Goal: Transaction & Acquisition: Purchase product/service

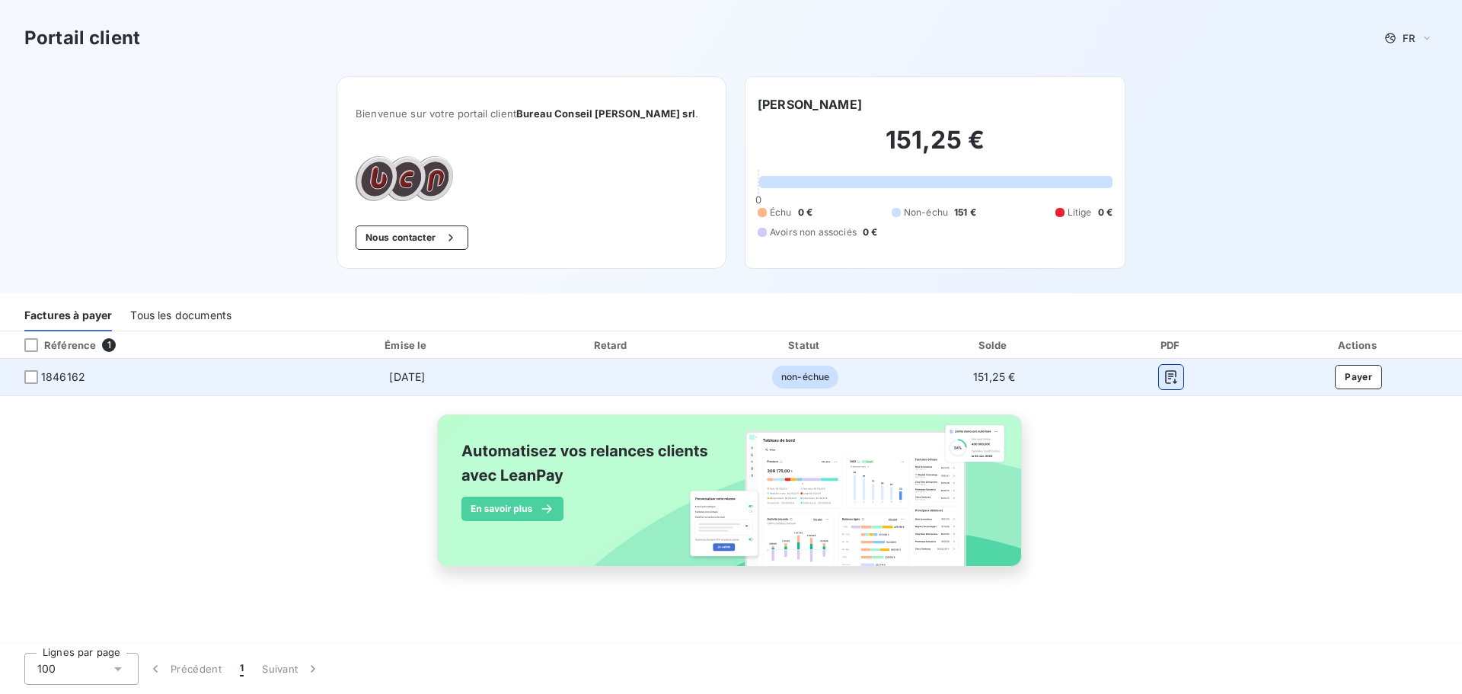
click at [1175, 369] on icon "button" at bounding box center [1170, 376] width 15 height 15
click at [1372, 377] on button "Payer" at bounding box center [1358, 377] width 47 height 24
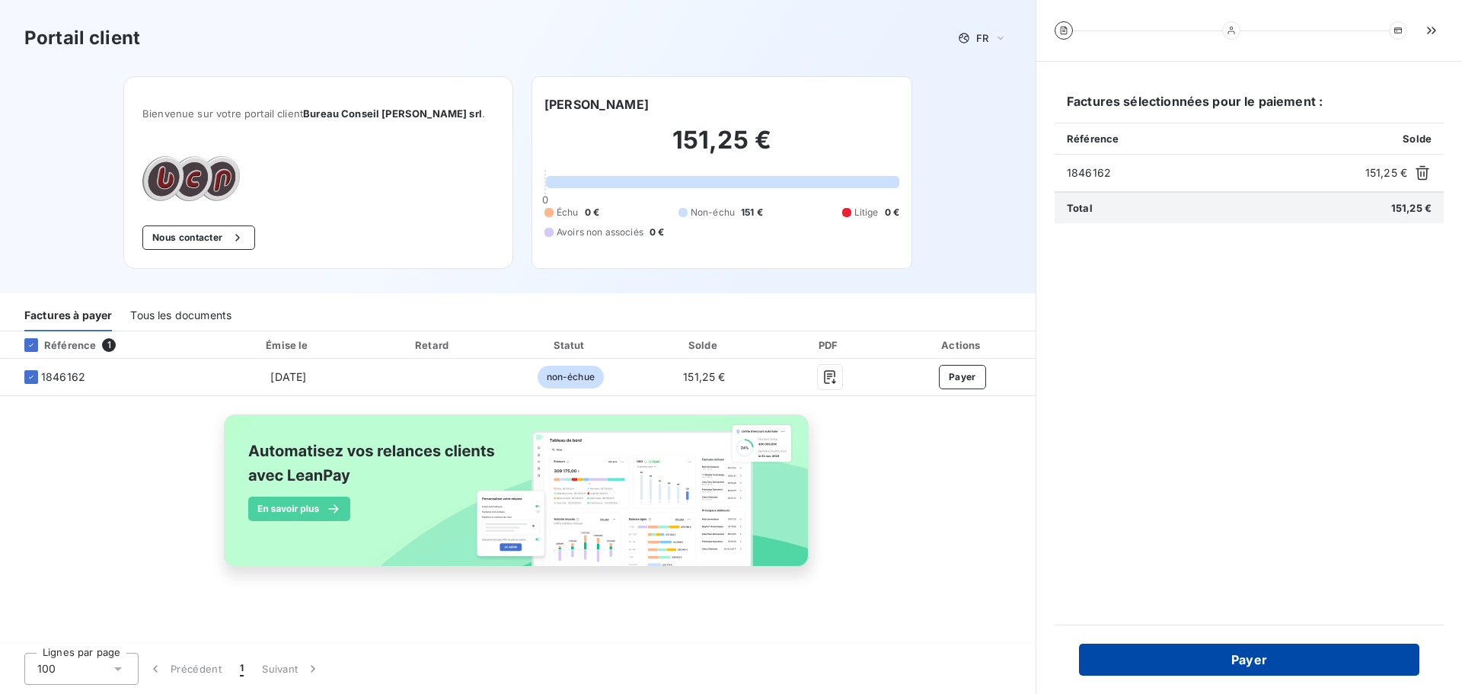
click at [1267, 659] on button "Payer" at bounding box center [1249, 659] width 340 height 32
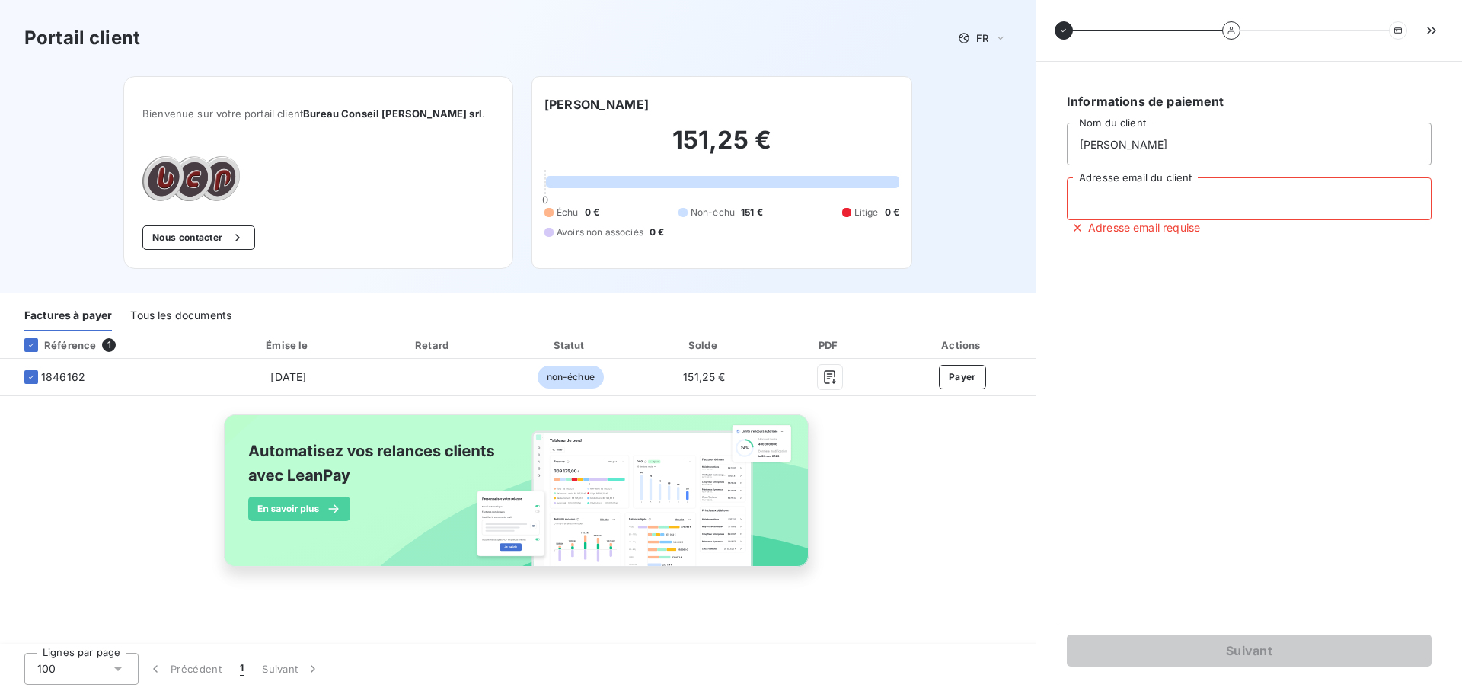
click at [1211, 196] on input "Adresse email du client" at bounding box center [1249, 198] width 365 height 43
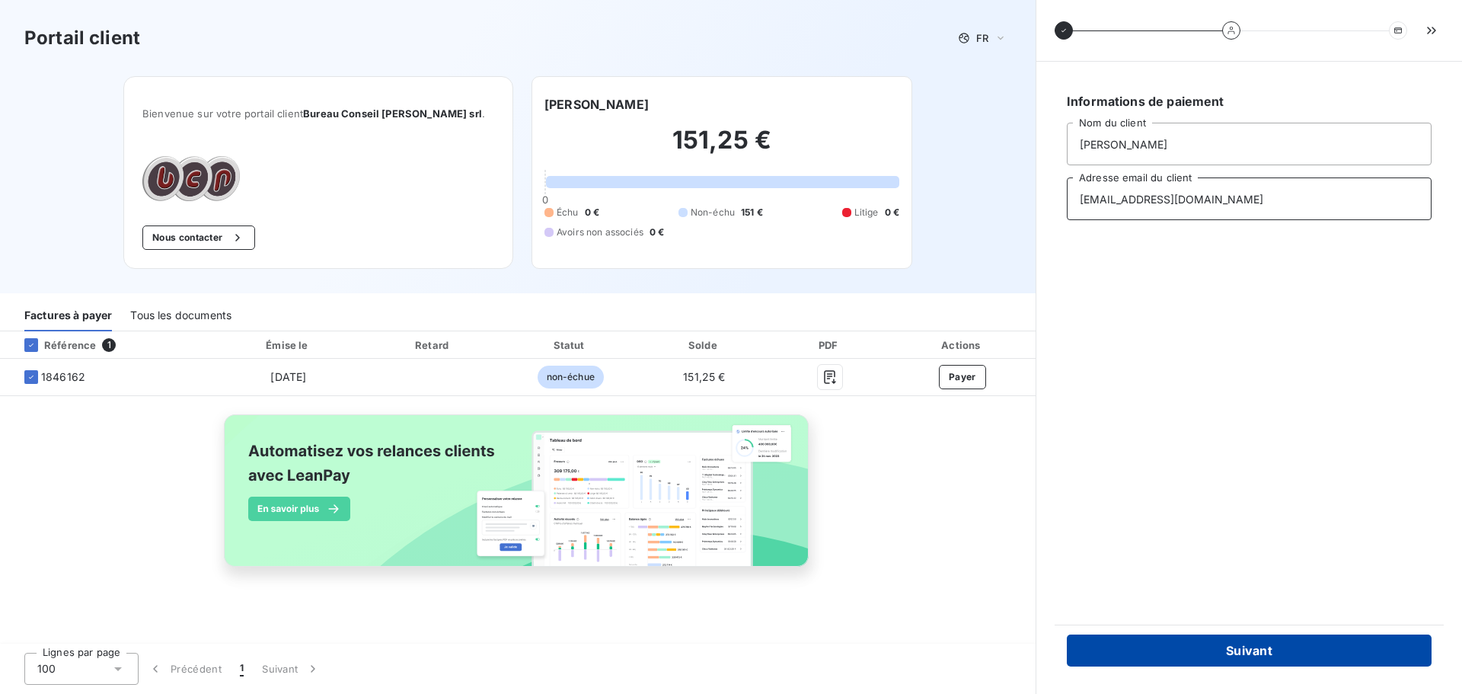
type input "vanlinthoutludwig@gmail.com"
click at [1208, 648] on button "Suivant" at bounding box center [1249, 650] width 365 height 32
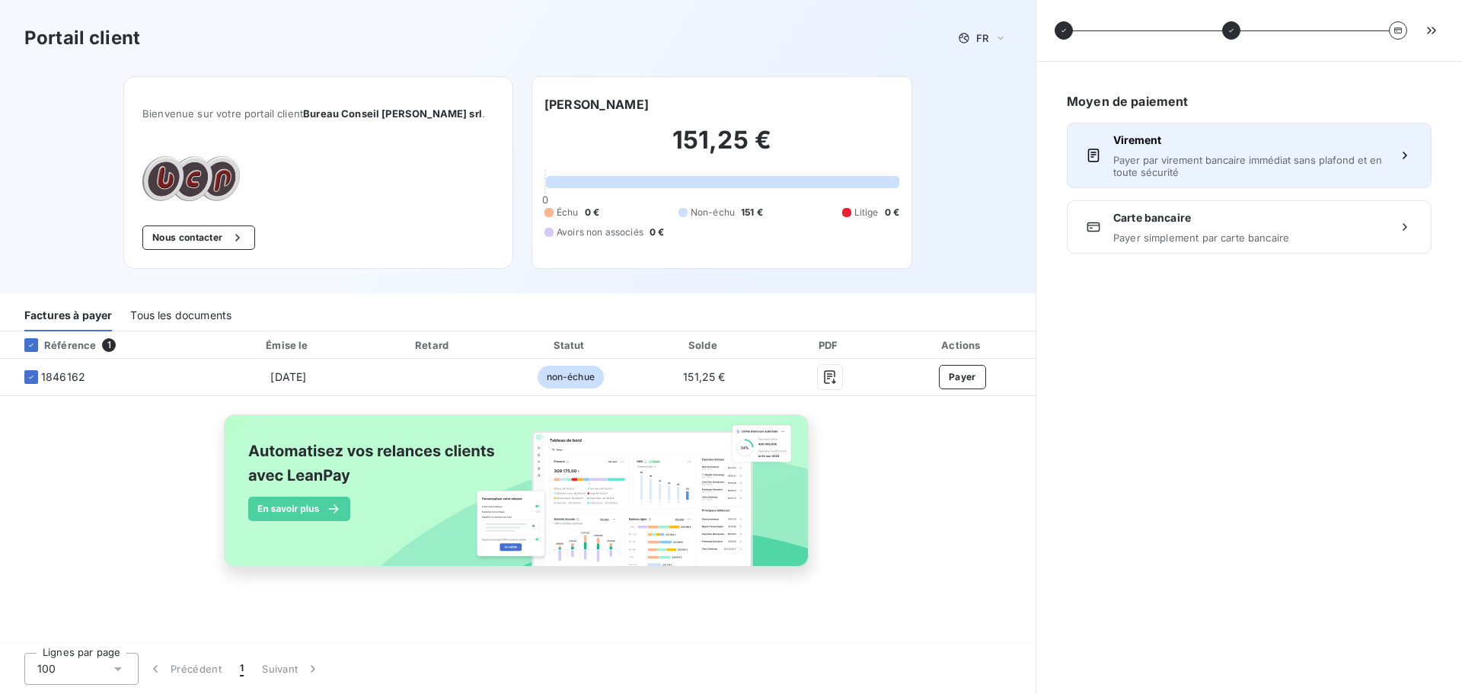
click at [1224, 173] on span "Payer par virement bancaire immédiat sans plafond et en toute sécurité" at bounding box center [1249, 166] width 272 height 24
